Goal: Complete application form

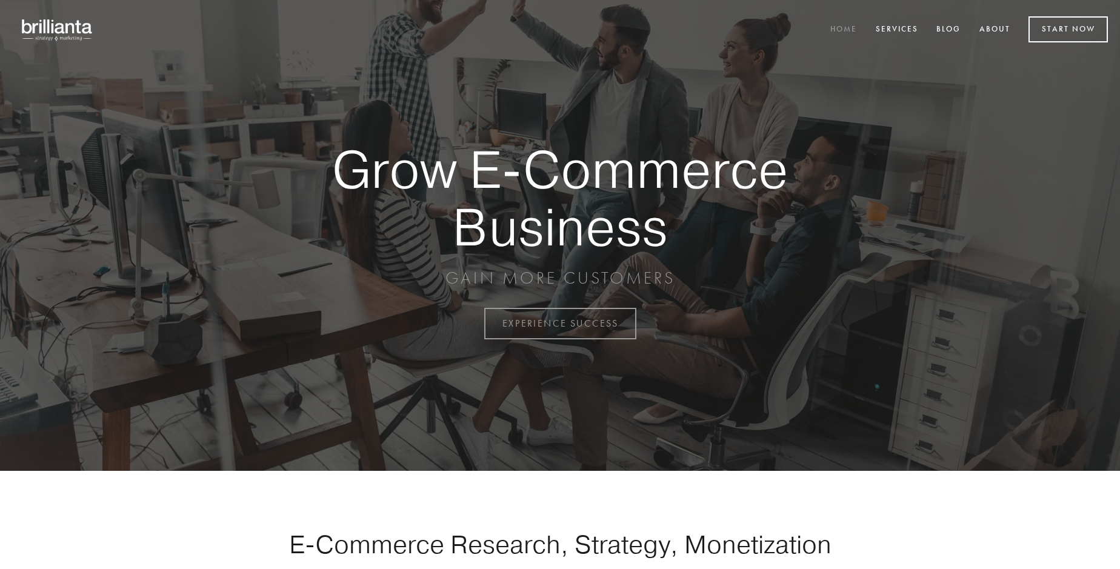
scroll to position [3177, 0]
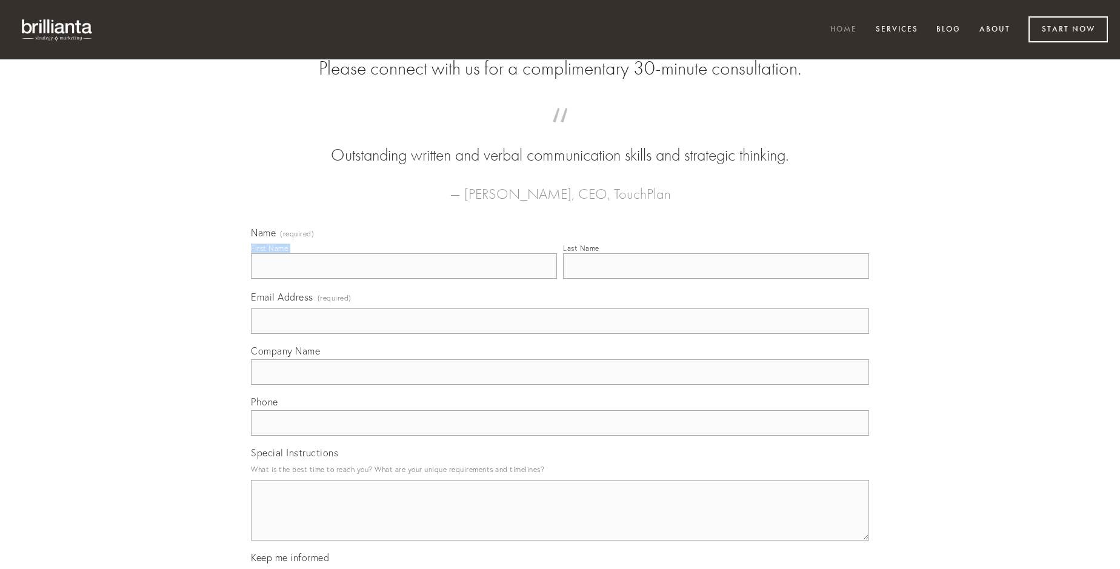
type input "[PERSON_NAME]"
click at [716, 279] on input "Last Name" at bounding box center [716, 265] width 306 height 25
type input "[PERSON_NAME]"
click at [560, 334] on input "Email Address (required)" at bounding box center [560, 320] width 618 height 25
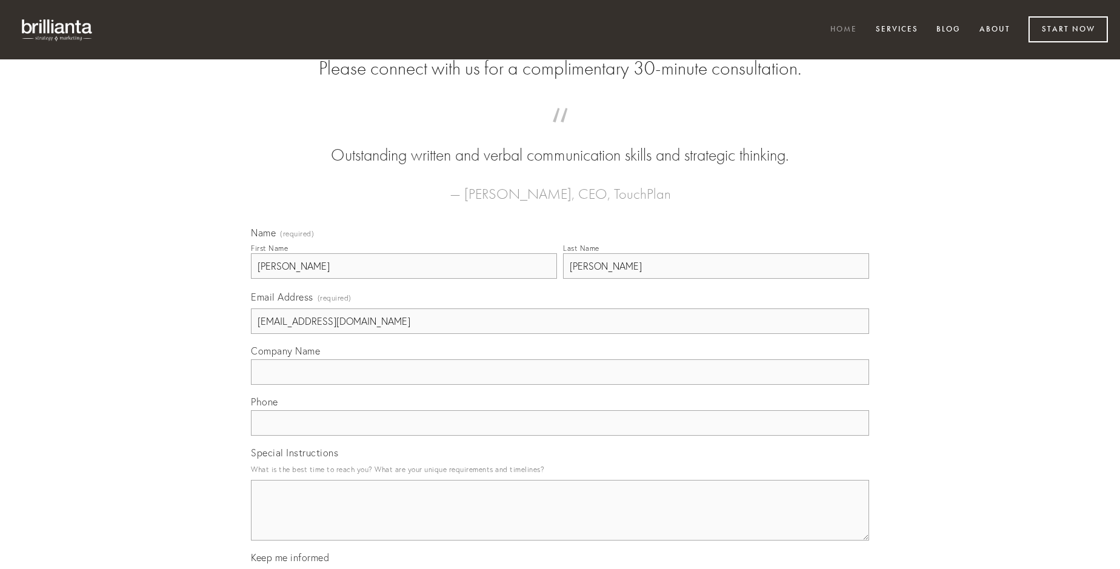
type input "[EMAIL_ADDRESS][DOMAIN_NAME]"
click at [560, 385] on input "Company Name" at bounding box center [560, 371] width 618 height 25
type input "cuius"
click at [560, 436] on input "text" at bounding box center [560, 422] width 618 height 25
click at [560, 521] on textarea "Special Instructions" at bounding box center [560, 510] width 618 height 61
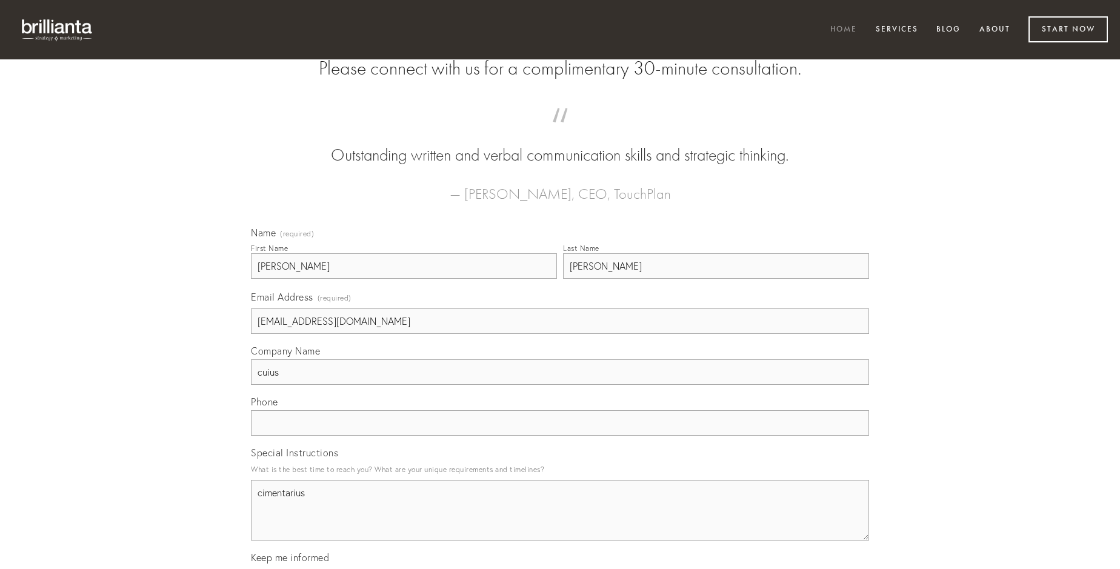
type textarea "cimentarius"
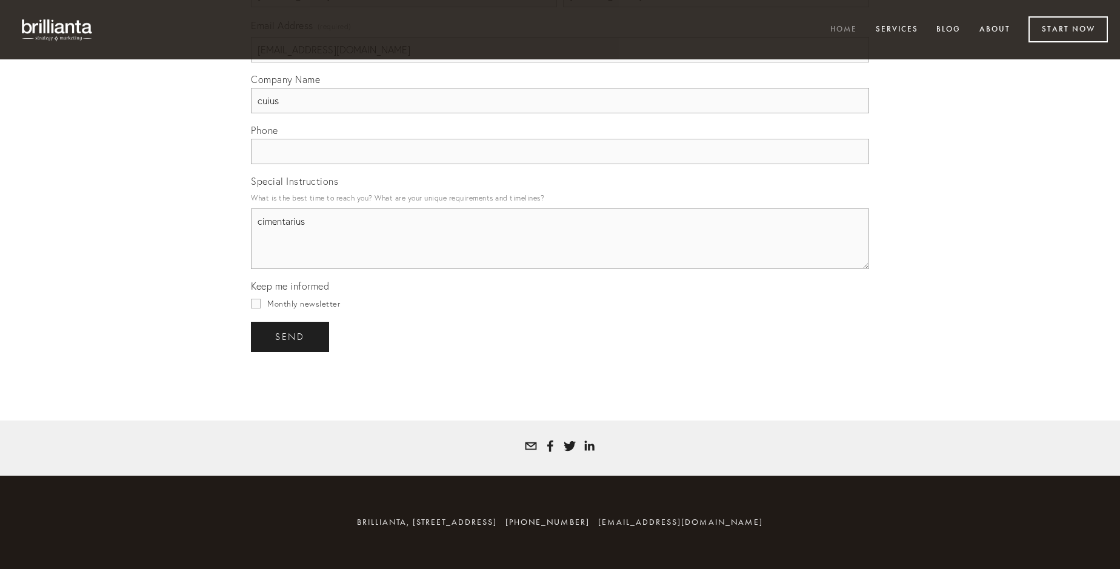
click at [291, 336] on span "send" at bounding box center [290, 336] width 30 height 11
